Goal: Task Accomplishment & Management: Complete application form

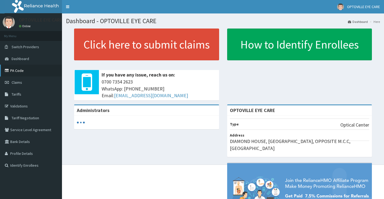
click at [21, 70] on link "PA Code" at bounding box center [31, 71] width 62 height 12
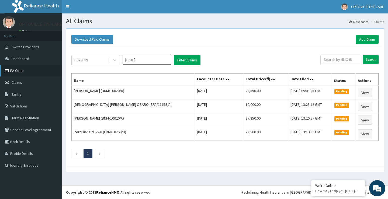
click at [18, 71] on link "PA Code" at bounding box center [31, 71] width 62 height 12
click at [368, 36] on link "Add Claim" at bounding box center [367, 39] width 23 height 9
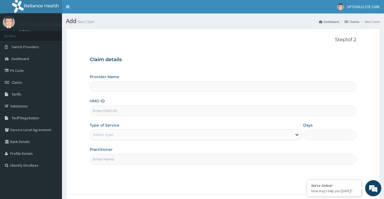
click at [108, 111] on input "HMO ID" at bounding box center [223, 111] width 267 height 11
type input "OPTOVILLE EYE CARE"
type input "msb/1008/a"
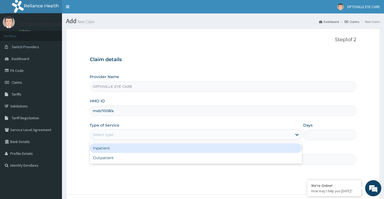
click at [116, 131] on div "Select type" at bounding box center [191, 134] width 202 height 9
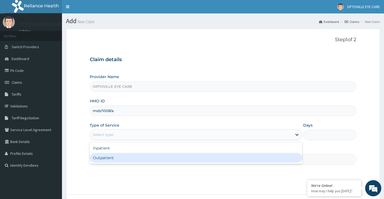
click at [112, 160] on div "Outpatient" at bounding box center [196, 158] width 212 height 10
type input "1"
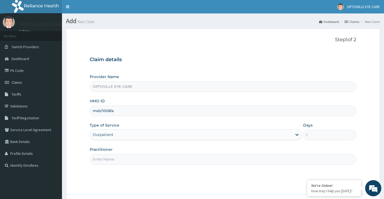
click at [112, 160] on input "Practitioner" at bounding box center [223, 159] width 267 height 11
type input "d"
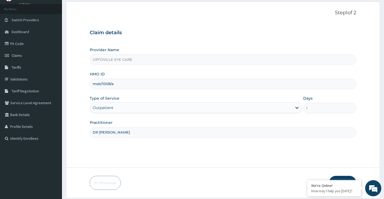
scroll to position [44, 0]
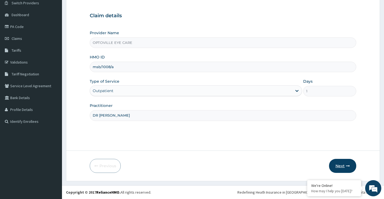
type input "DR CHIMDINMA"
click at [341, 166] on button "Next" at bounding box center [342, 166] width 27 height 14
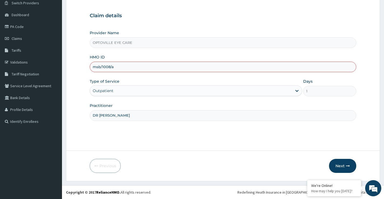
drag, startPoint x: 94, startPoint y: 68, endPoint x: 145, endPoint y: 67, distance: 51.5
click at [145, 67] on input "msb/1008/a" at bounding box center [223, 67] width 267 height 11
click at [108, 68] on input "msb/1008/a" at bounding box center [223, 67] width 267 height 11
type input "msb/10008/a"
click at [343, 168] on button "Next" at bounding box center [342, 166] width 27 height 14
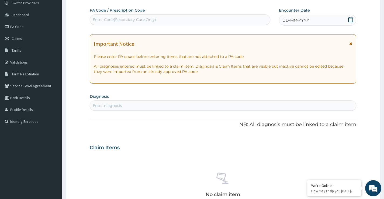
click at [120, 17] on div "Enter Code(Secondary Care Only)" at bounding box center [124, 19] width 63 height 5
paste input "PA/2BEEBF"
type input "PA/2BEEBF"
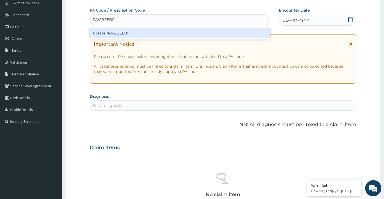
click at [116, 30] on div "Create "PA/2BEEBF"" at bounding box center [180, 33] width 181 height 10
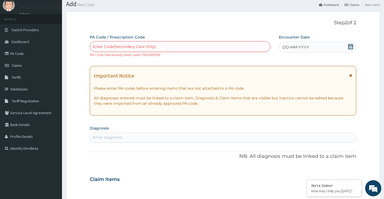
scroll to position [0, 0]
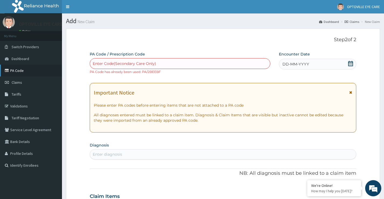
click at [20, 70] on link "PA Code" at bounding box center [31, 71] width 62 height 12
